Goal: Navigation & Orientation: Find specific page/section

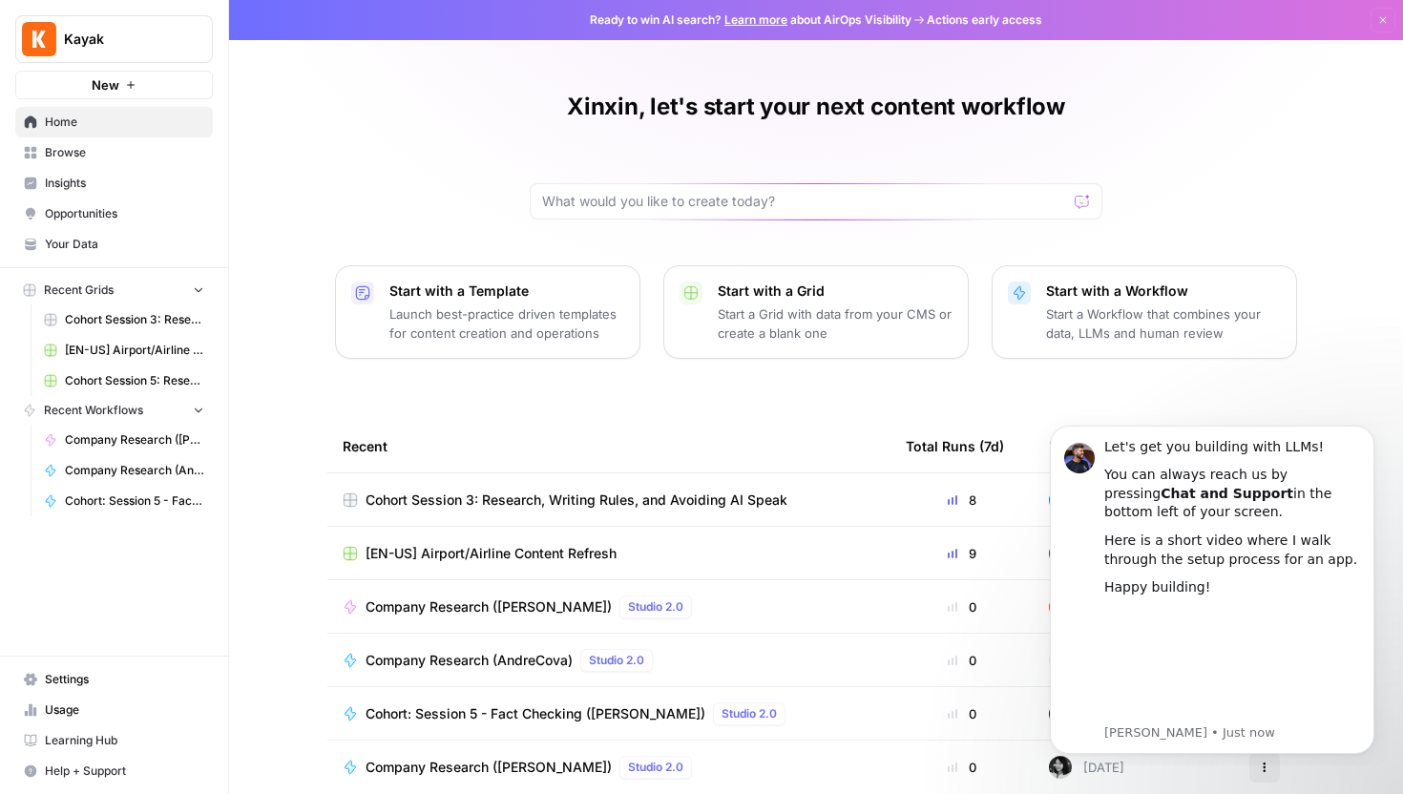
scroll to position [84, 0]
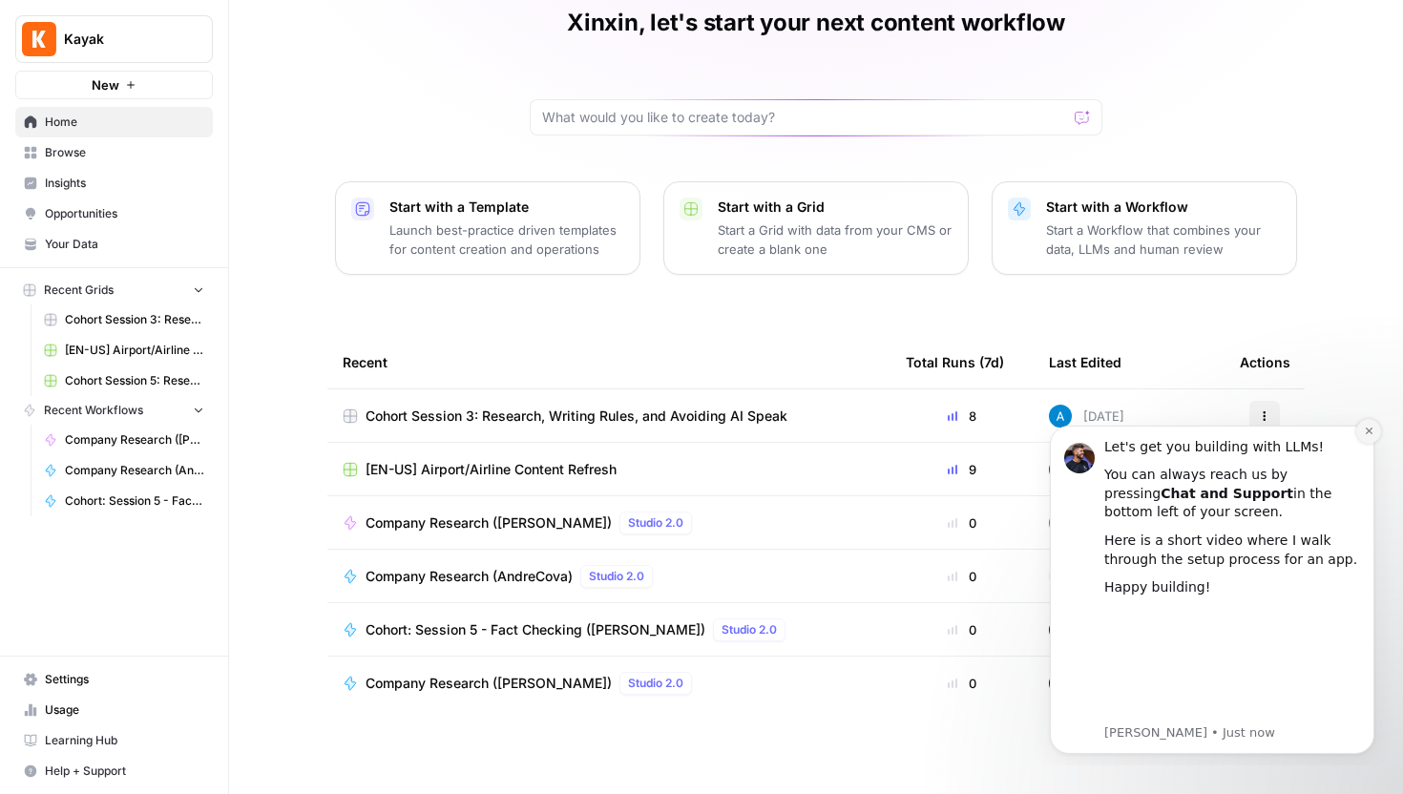
click at [1368, 433] on icon "Dismiss notification" at bounding box center [1369, 431] width 11 height 11
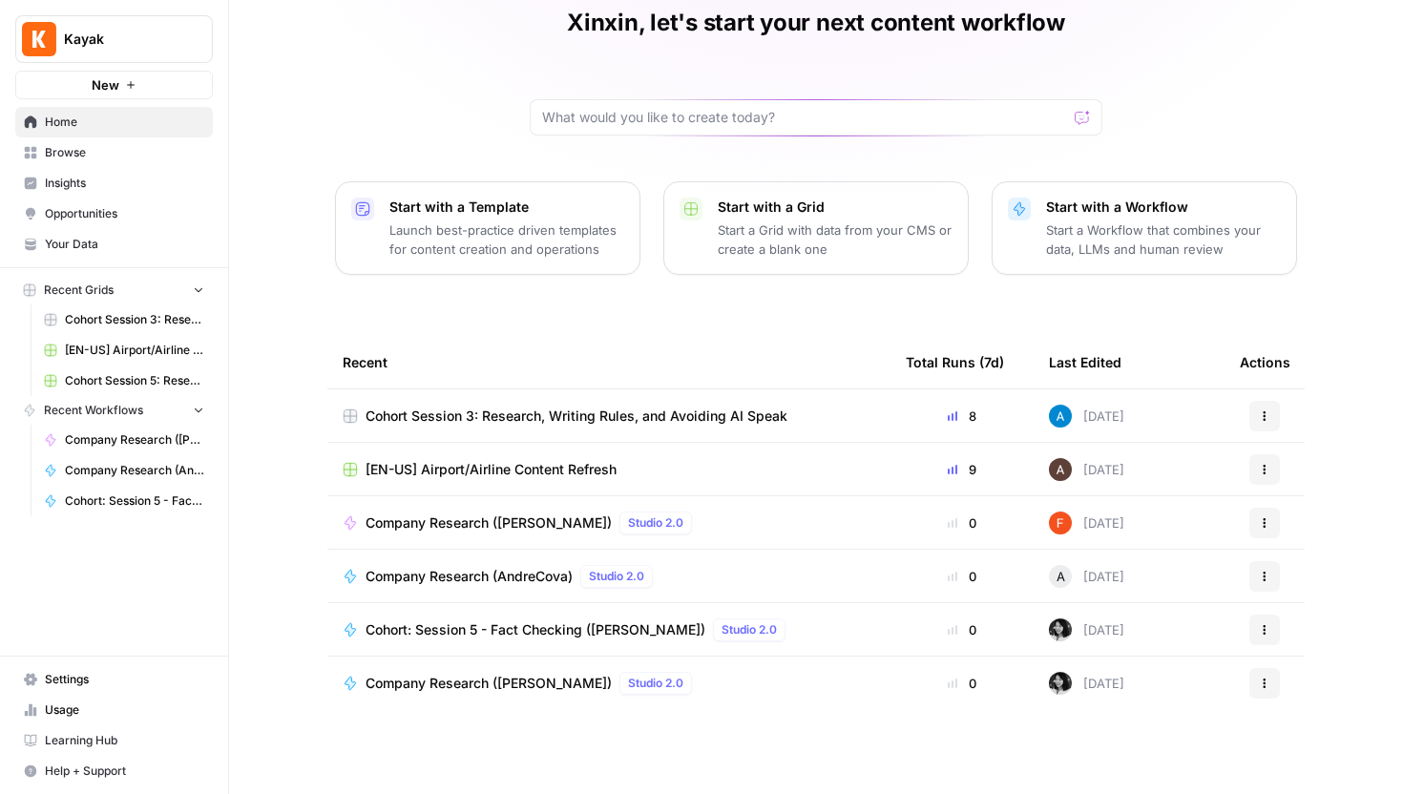
click at [515, 692] on span "Company Research ([PERSON_NAME])" at bounding box center [489, 683] width 246 height 19
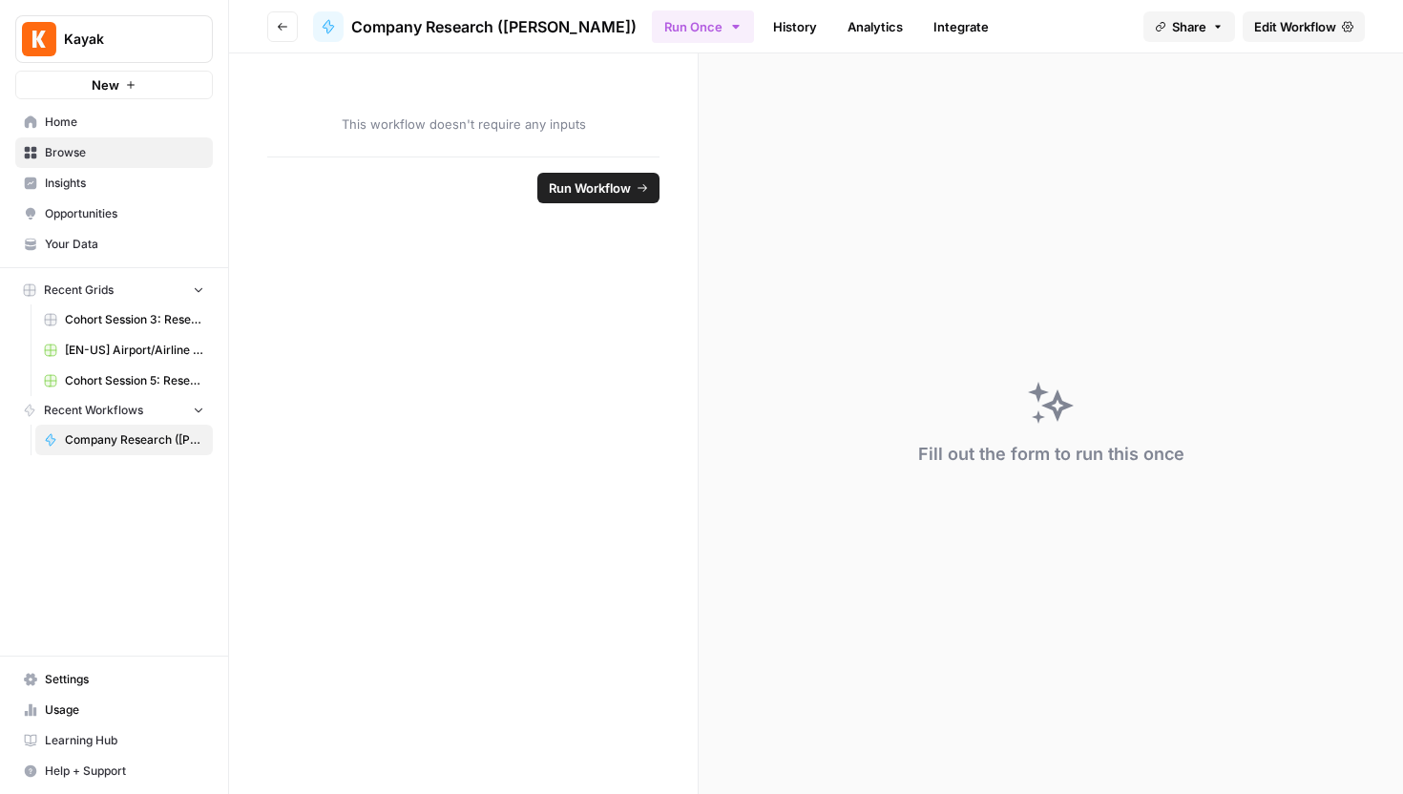
click at [116, 375] on span "Cohort Session 5: Research (Anhelina)" at bounding box center [134, 380] width 139 height 17
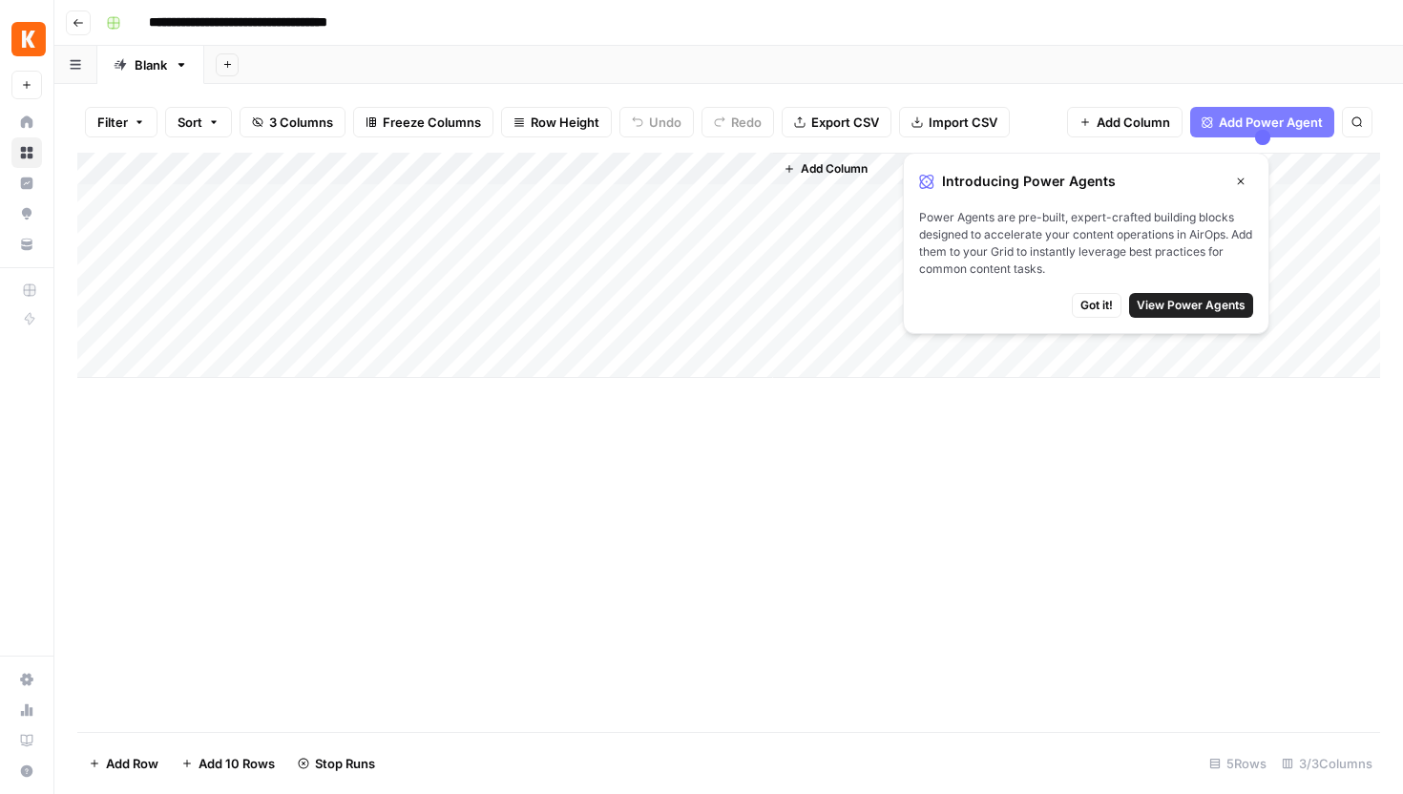
click at [1239, 183] on icon "button" at bounding box center [1241, 182] width 7 height 7
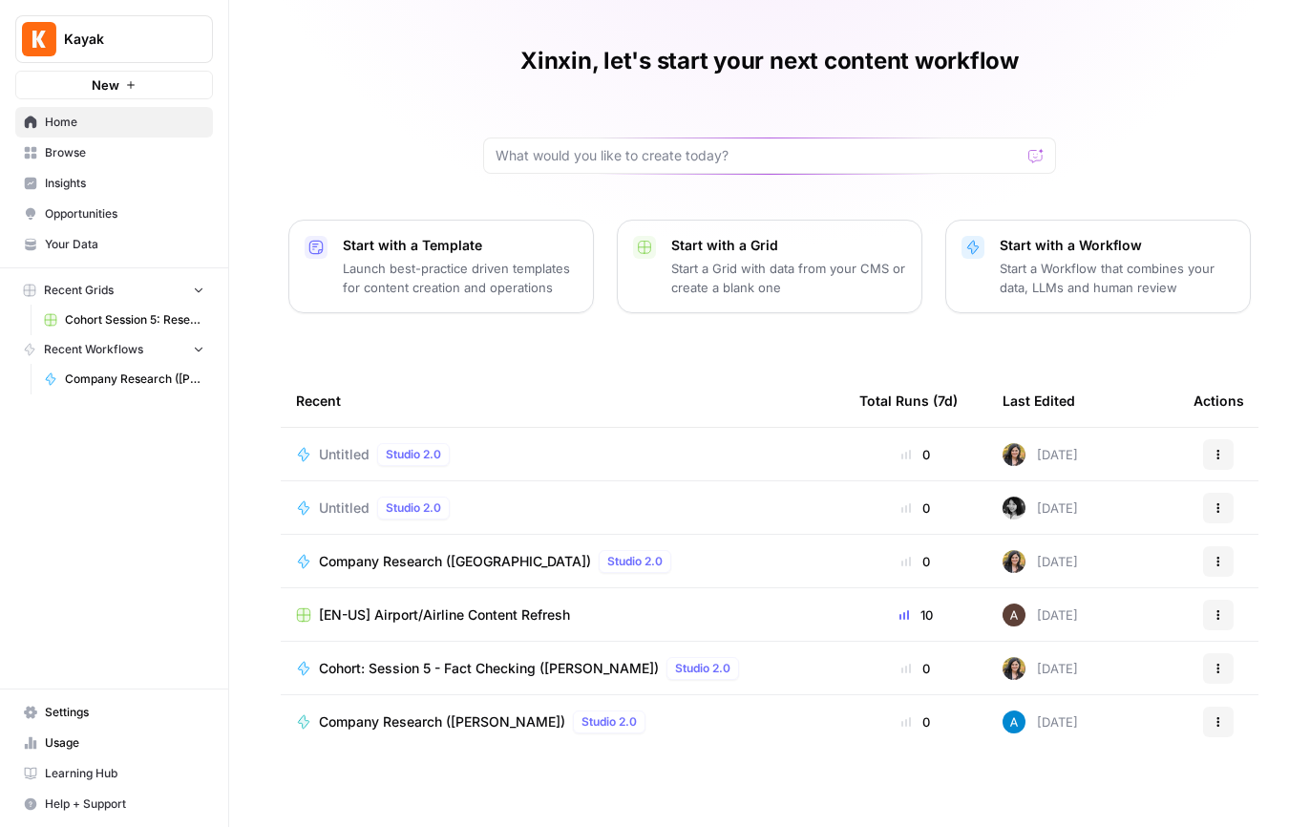
scroll to position [52, 0]
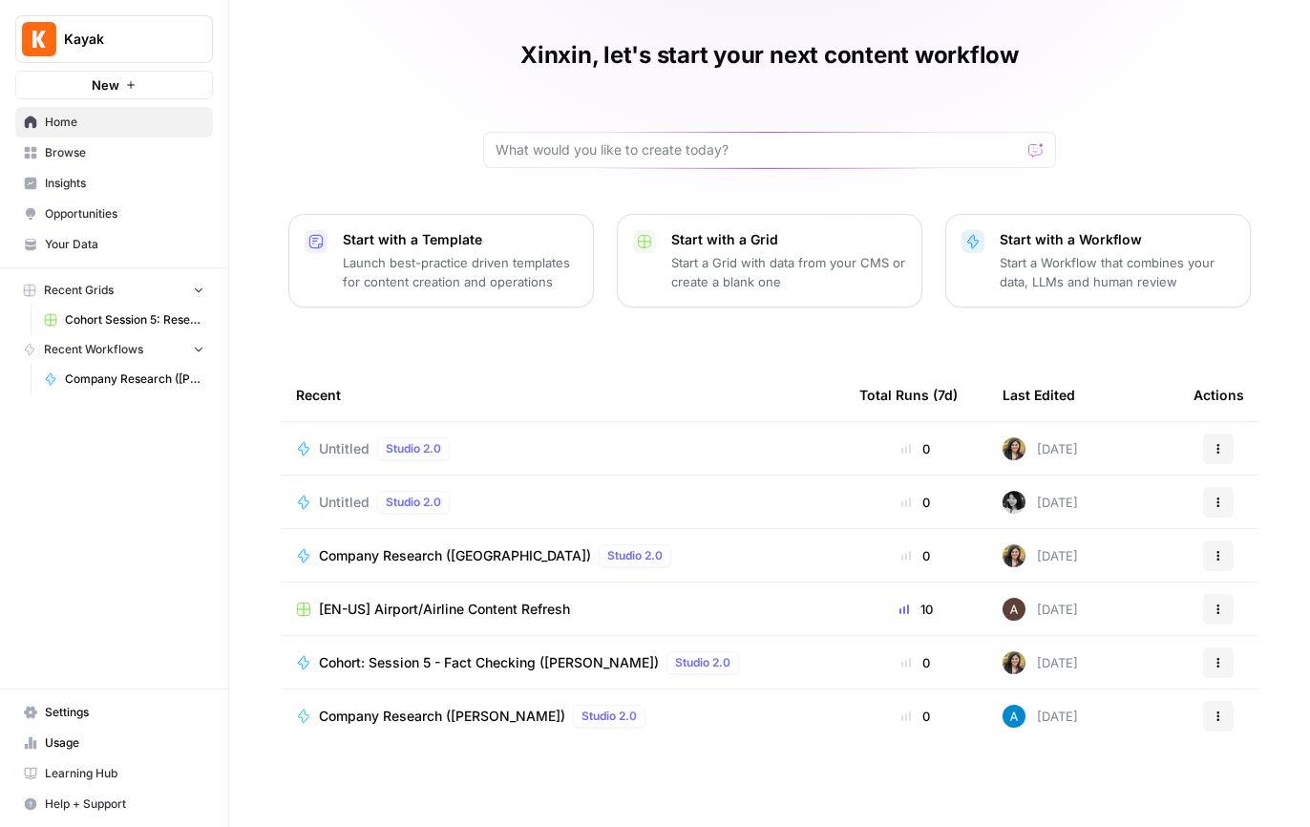
click at [96, 318] on span "Cohort Session 5: Research (Anhelina)" at bounding box center [134, 319] width 139 height 17
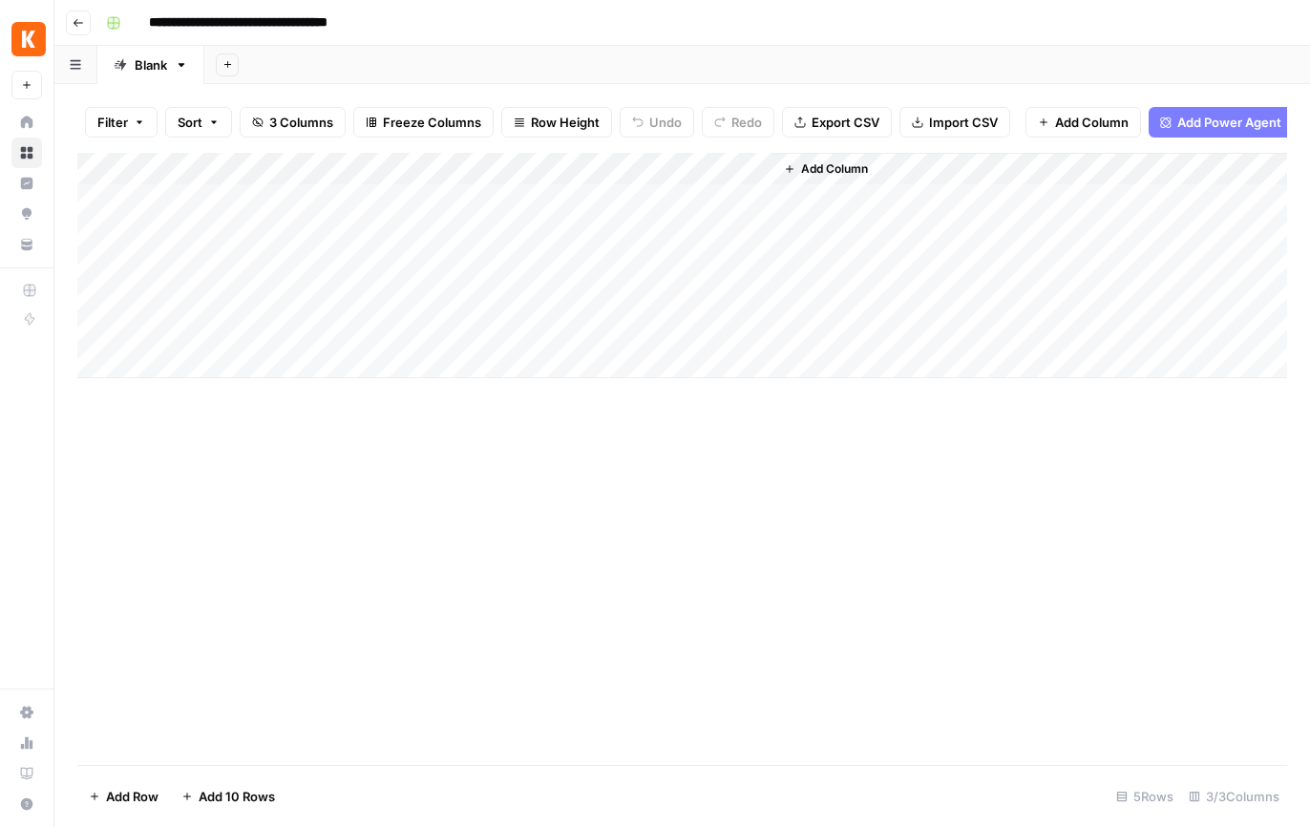
click at [75, 19] on icon "button" at bounding box center [79, 23] width 10 height 8
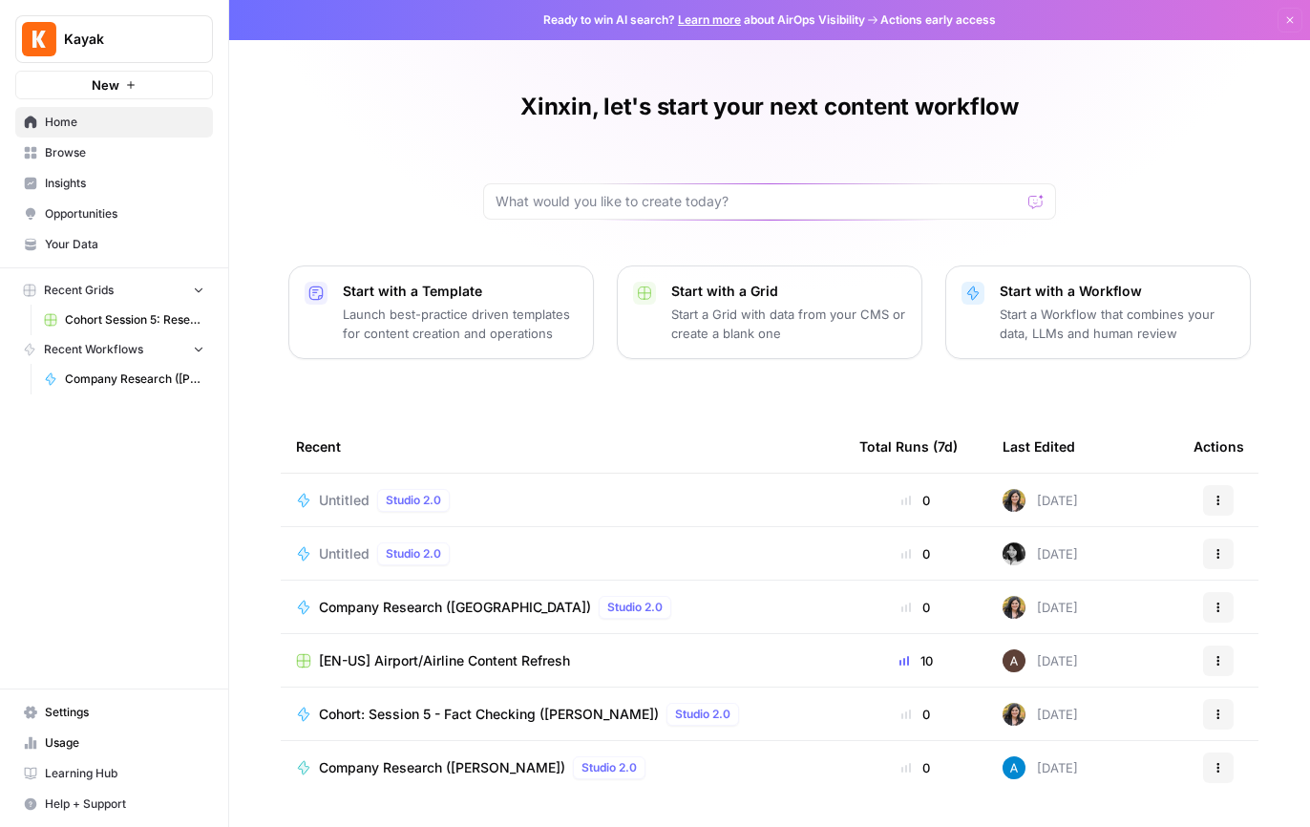
click at [107, 146] on span "Browse" at bounding box center [124, 152] width 159 height 17
